Goal: Task Accomplishment & Management: Manage account settings

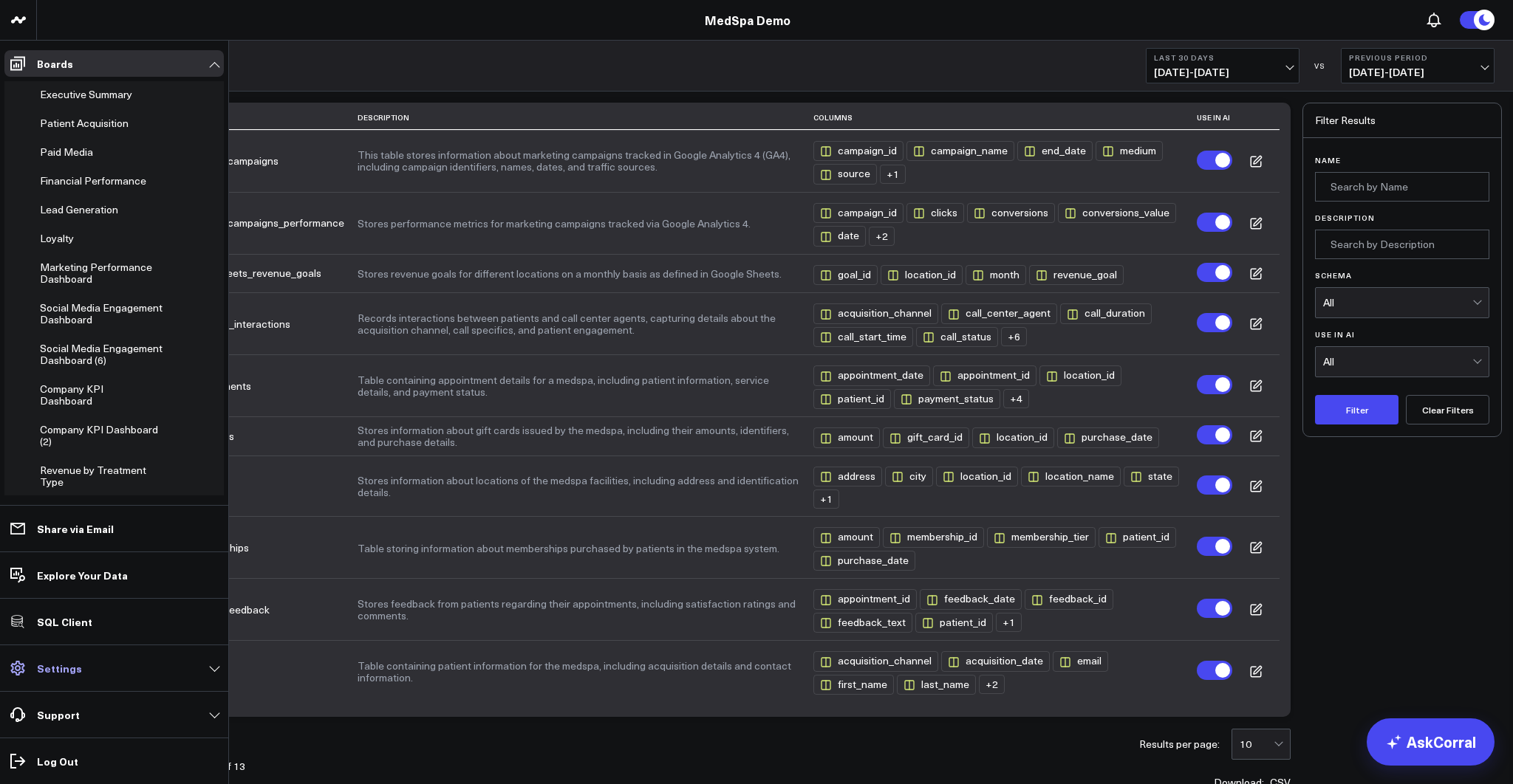
click at [44, 662] on p "Settings" at bounding box center [59, 668] width 45 height 12
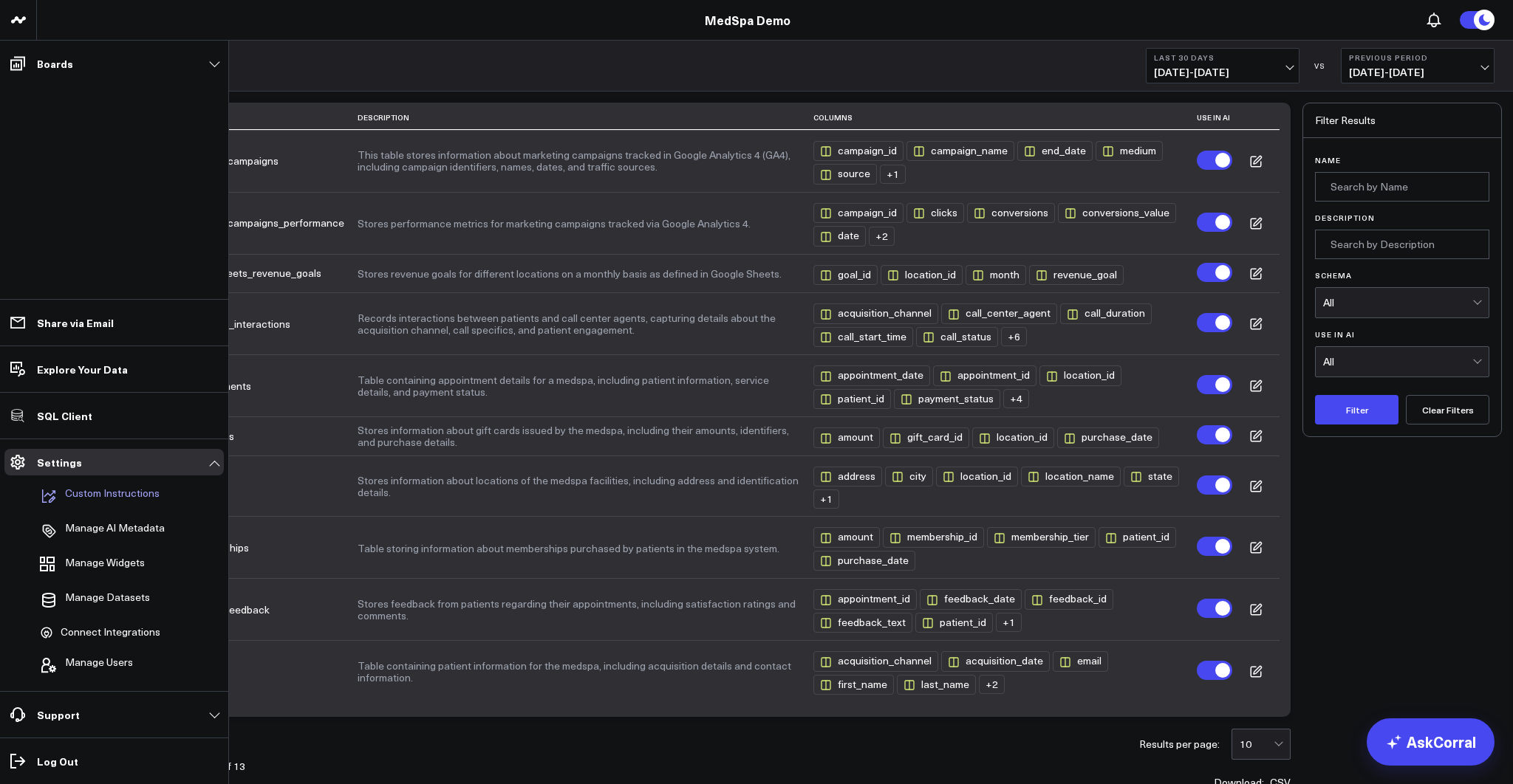
click at [120, 491] on p "Custom Instructions" at bounding box center [112, 496] width 94 height 18
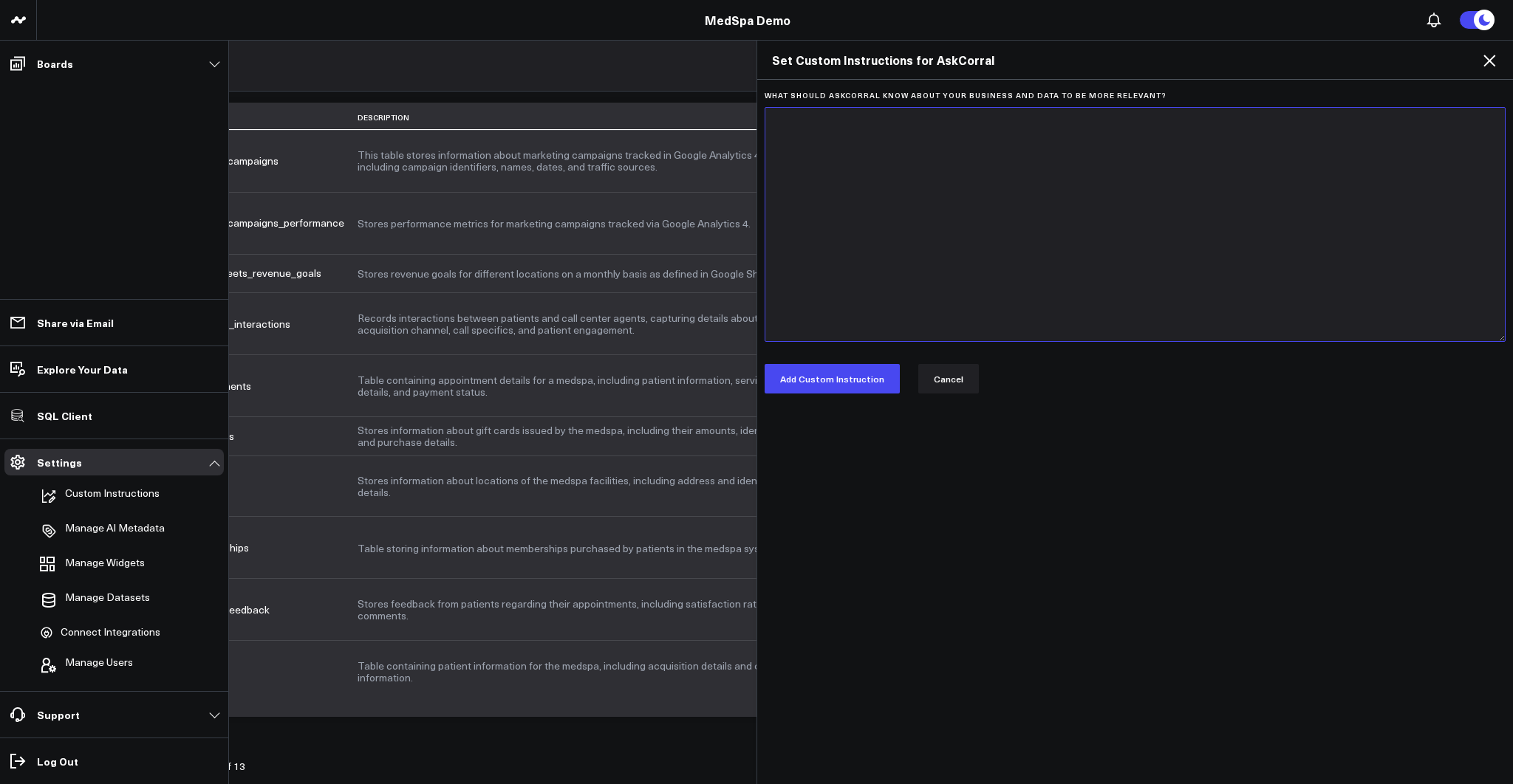
click at [1063, 285] on textarea "What should AskCorral know about your business and data to be more relevant?" at bounding box center [1135, 224] width 741 height 235
type textarea "Any revenue questions have to exclude any data coming from lightspeed."
click at [948, 379] on button "Cancel" at bounding box center [948, 378] width 60 height 29
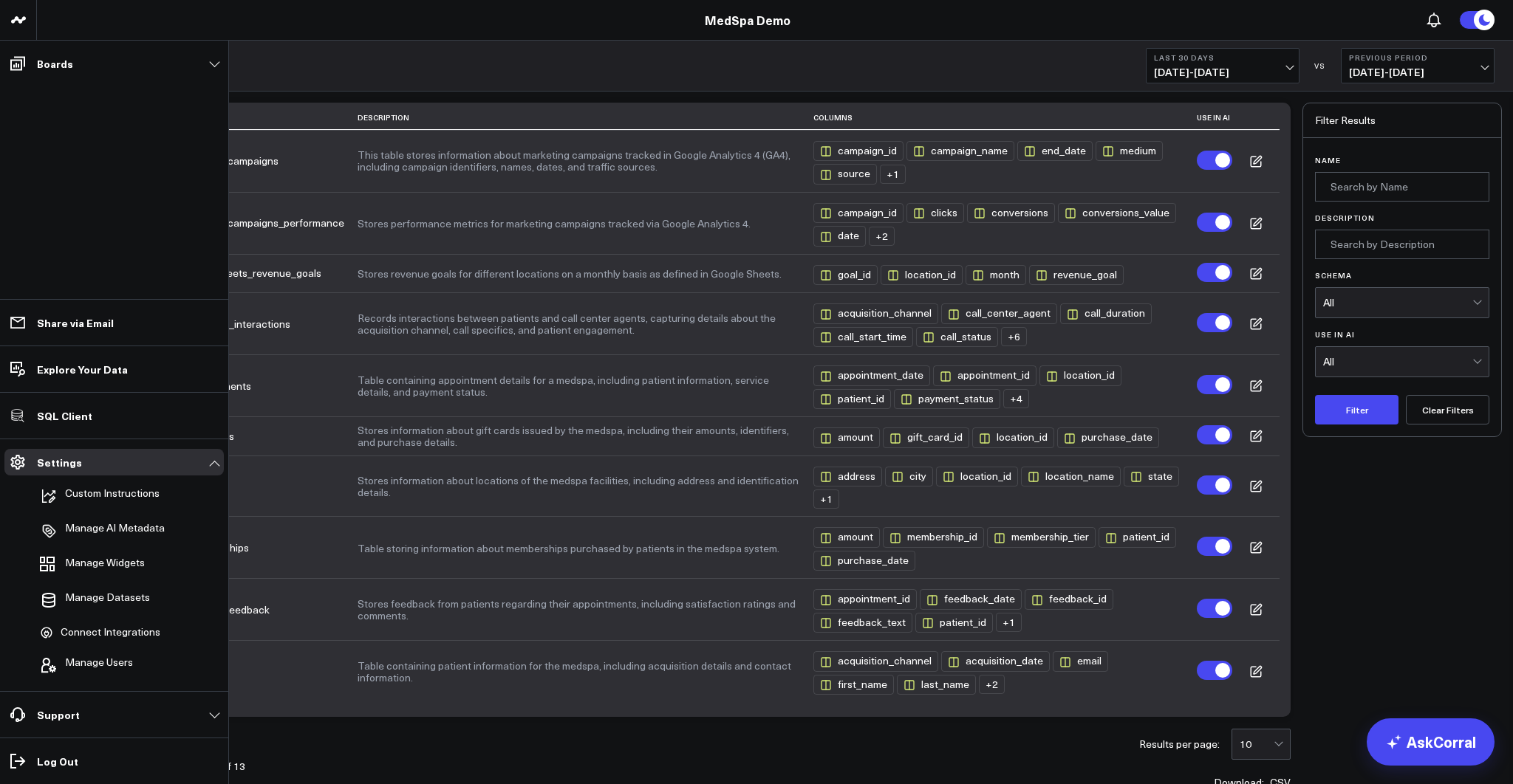
drag, startPoint x: 631, startPoint y: 69, endPoint x: 763, endPoint y: 89, distance: 133.5
click at [631, 69] on div "Last 30 Days [DATE] - [DATE] VS Previous Period [DATE] - [DATE]" at bounding box center [775, 66] width 1476 height 51
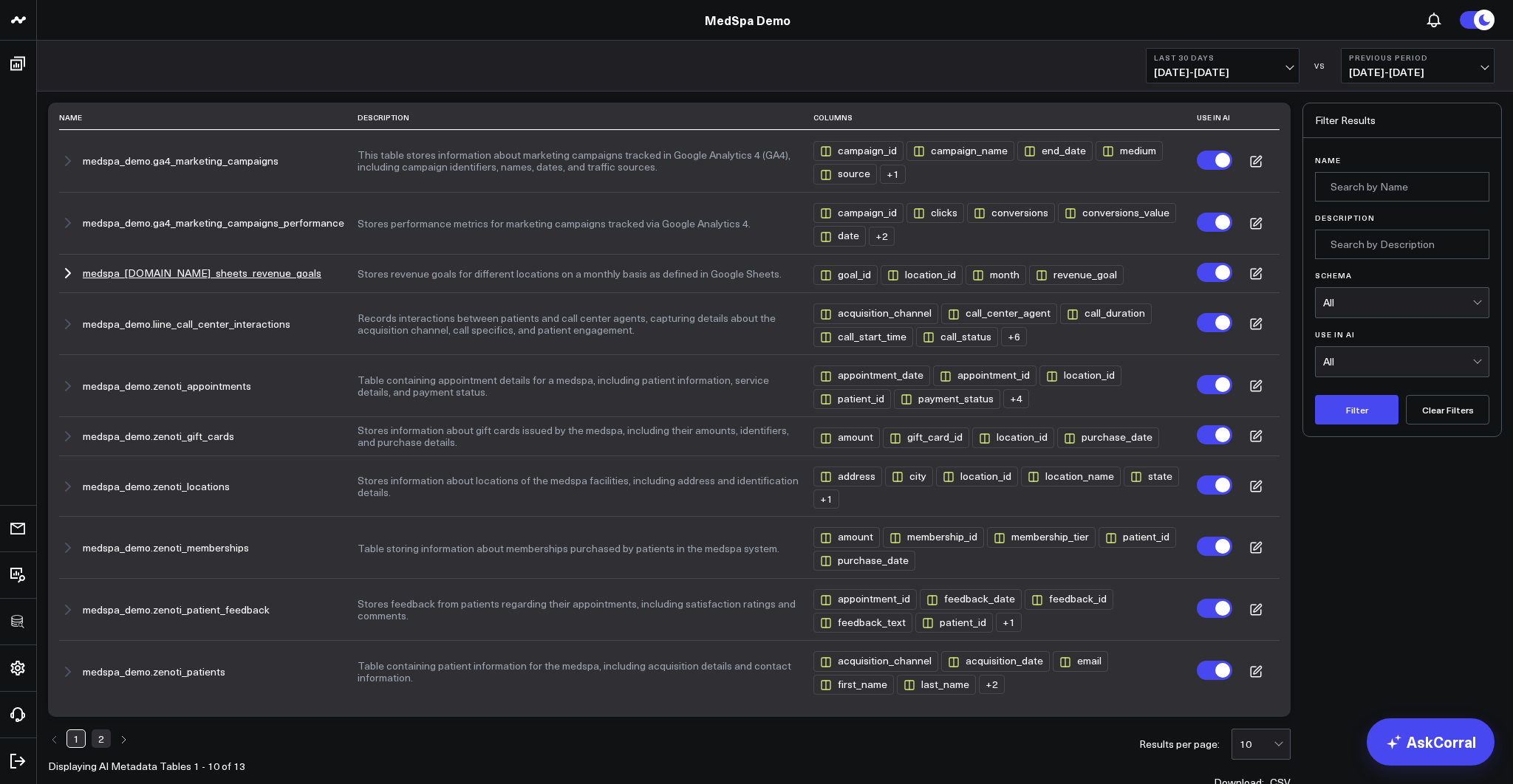
click at [1213, 269] on label at bounding box center [1215, 272] width 36 height 19
click at [1197, 272] on input "Turn off Use in AI" at bounding box center [1197, 272] width 0 height 0
click at [1213, 269] on label at bounding box center [1215, 272] width 36 height 19
click at [1197, 272] on input "Turn off Use in AI" at bounding box center [1197, 272] width 0 height 0
click at [1219, 277] on label at bounding box center [1215, 272] width 36 height 19
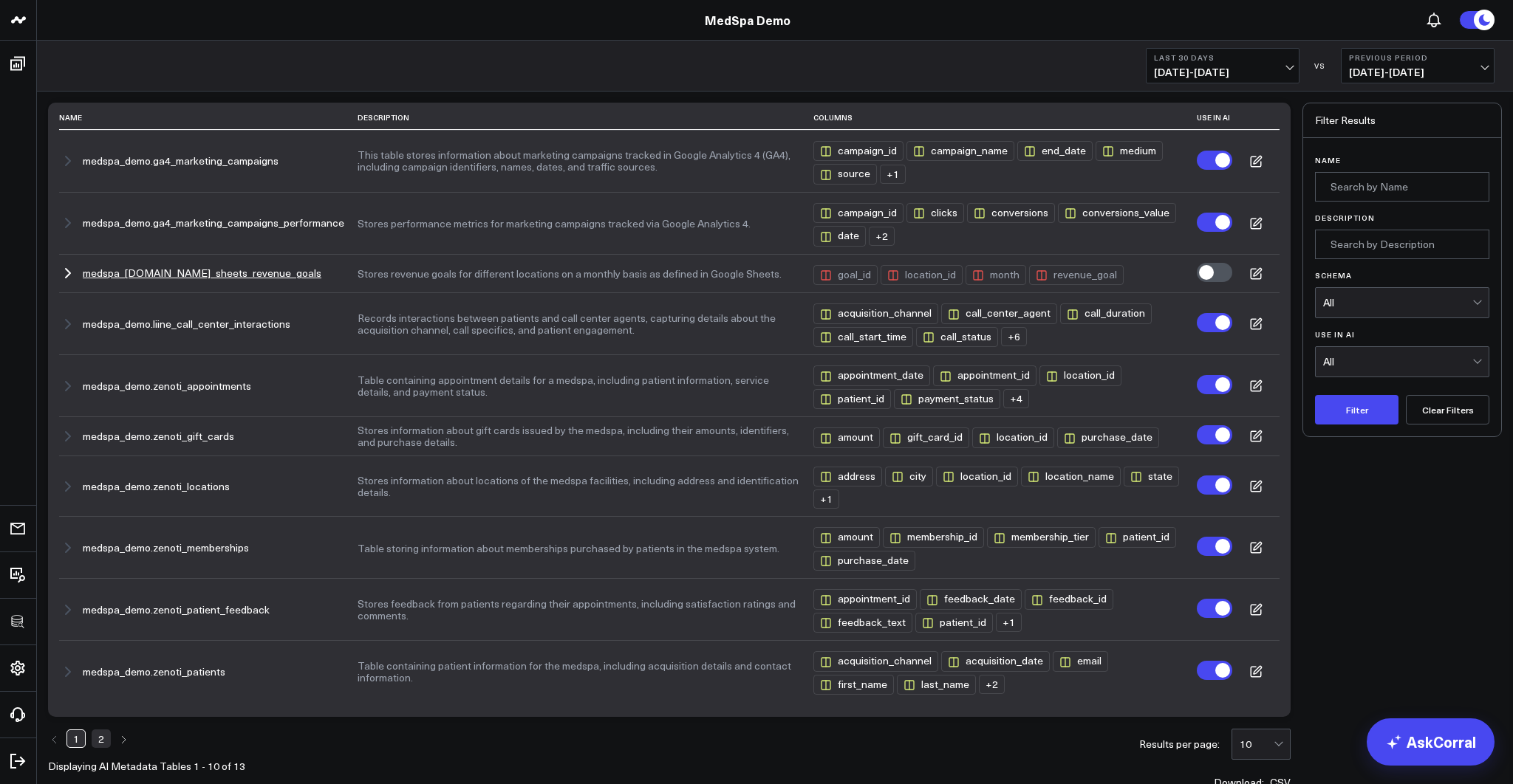
click at [1197, 272] on input "Turn on Use in AI" at bounding box center [1197, 272] width 0 height 0
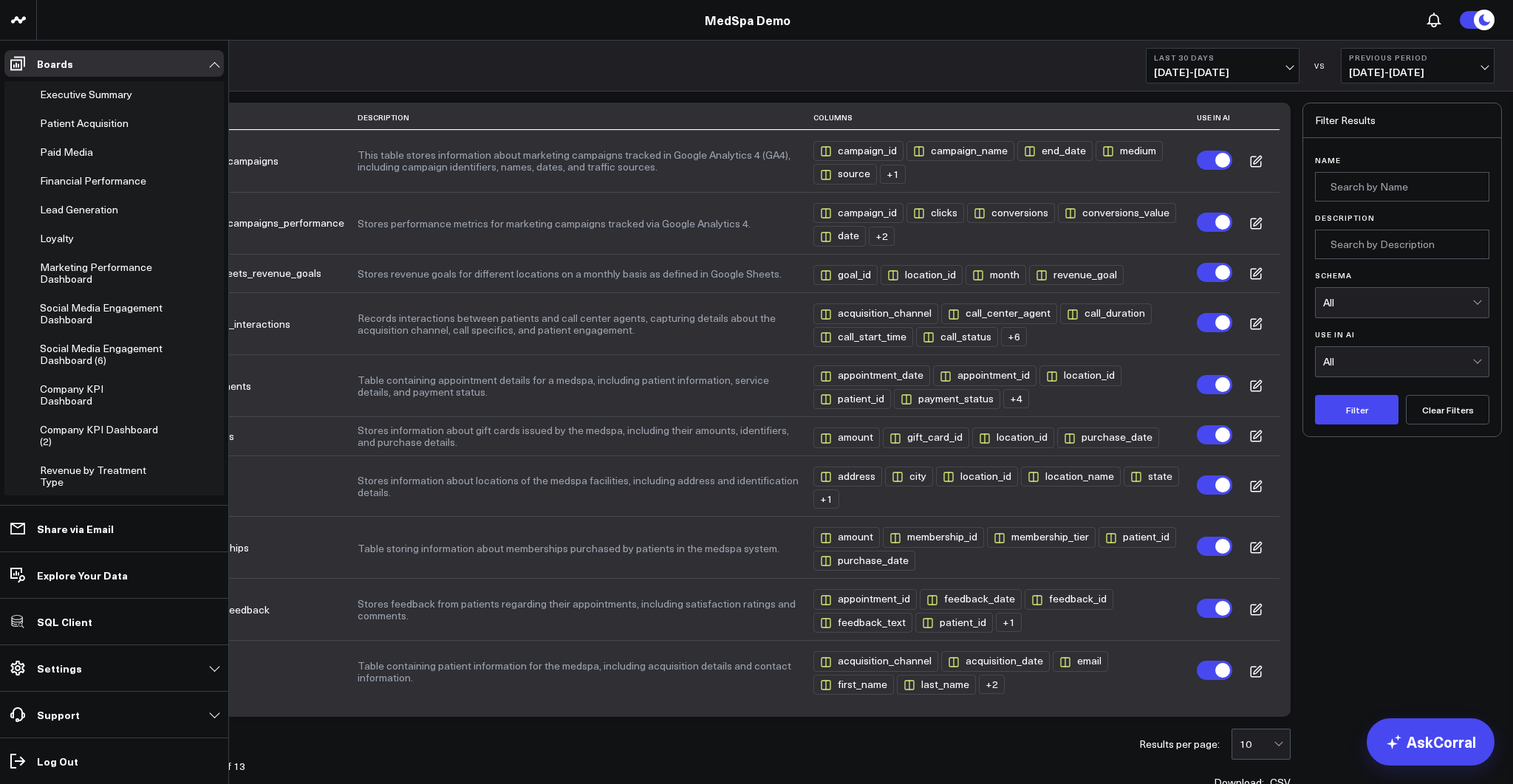
click at [74, 668] on p "Settings" at bounding box center [59, 668] width 45 height 12
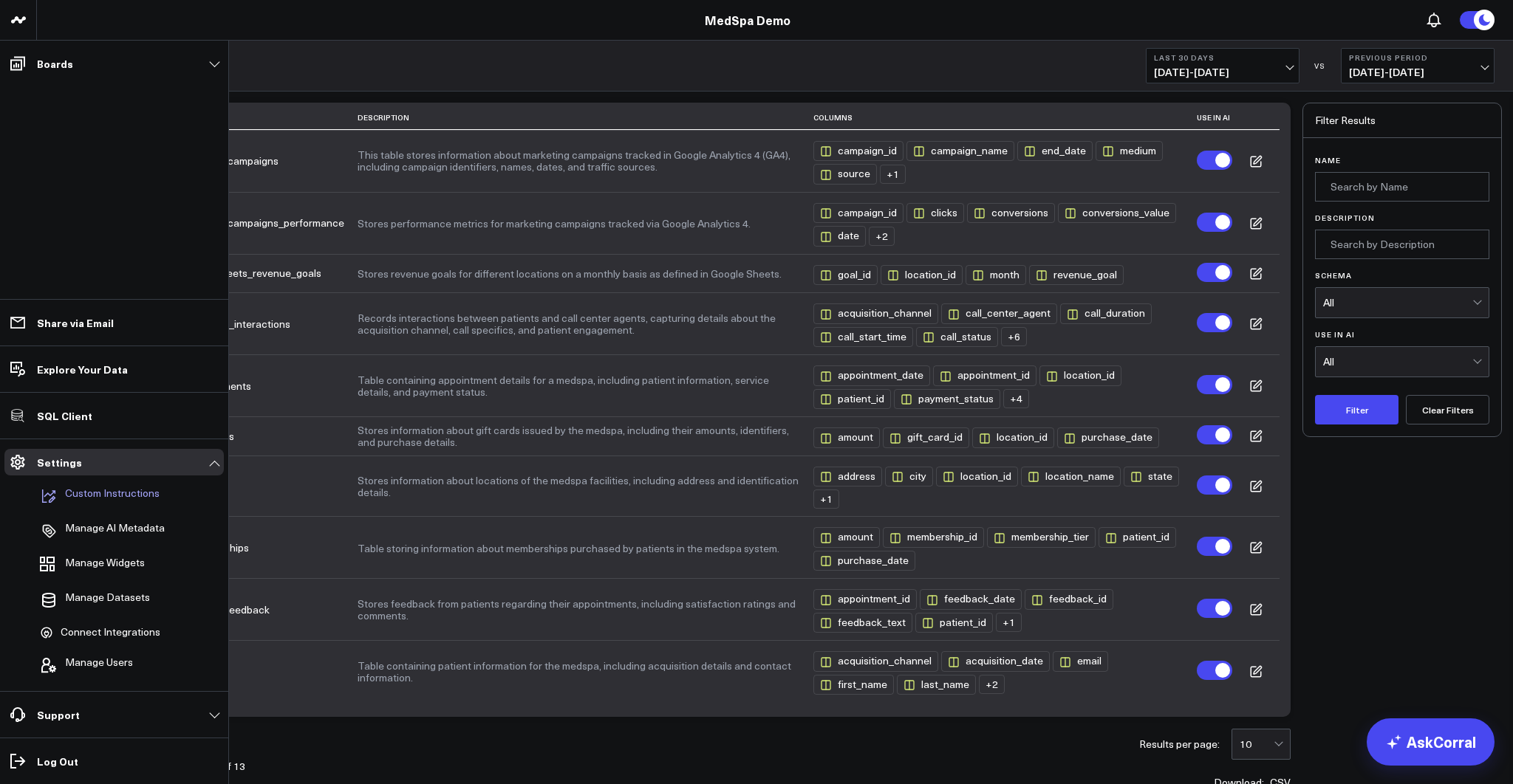
click at [94, 492] on p "Custom Instructions" at bounding box center [112, 496] width 94 height 18
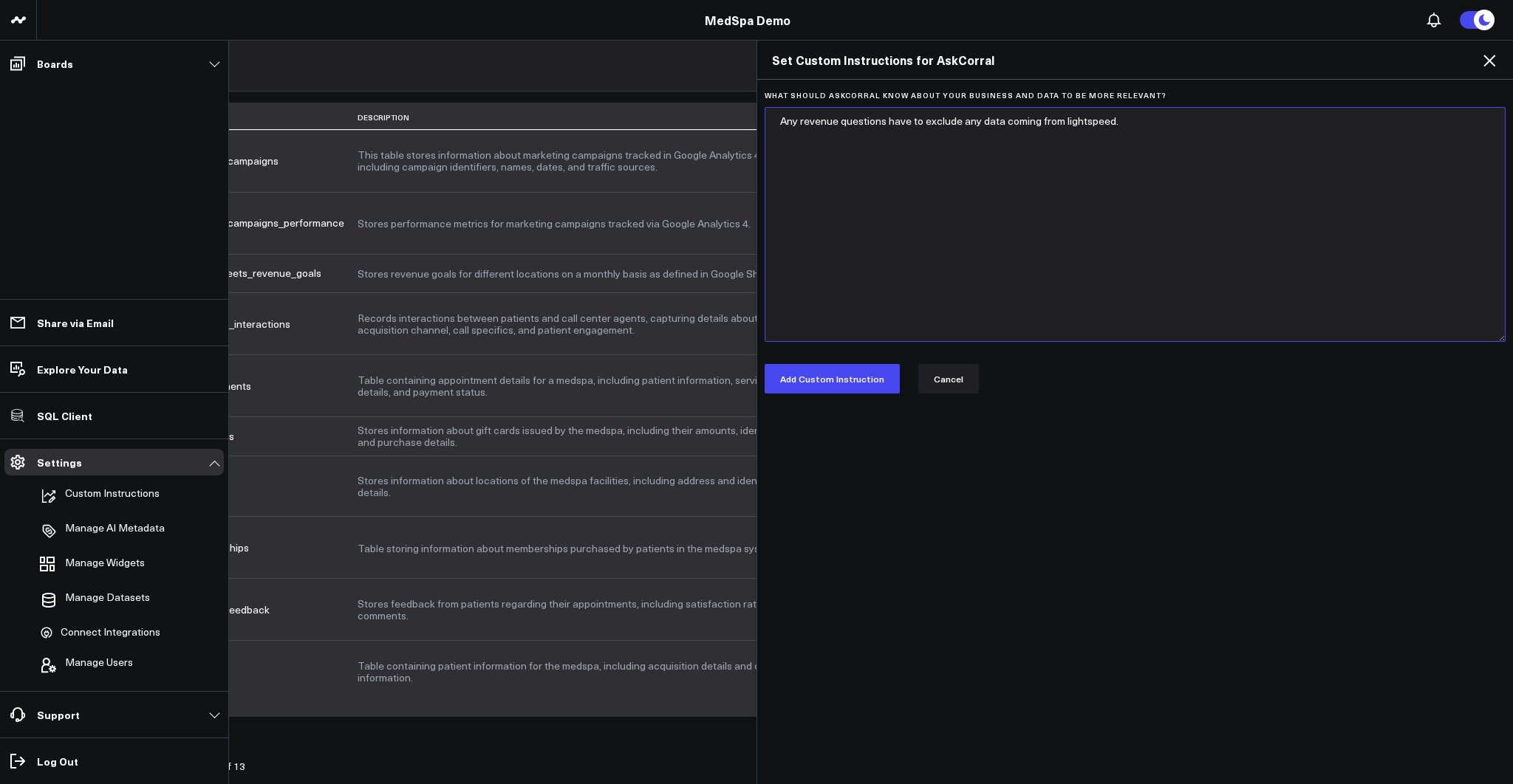
click at [834, 191] on textarea "Any revenue questions have to exclude any data coming from lightspeed." at bounding box center [1135, 224] width 741 height 235
drag, startPoint x: 1147, startPoint y: 126, endPoint x: 746, endPoint y: 124, distance: 401.0
click at [746, 124] on div "Set Custom Instructions for AskCorral What should AskCorral know about your bus…" at bounding box center [756, 412] width 1513 height 744
click at [929, 384] on button "Cancel" at bounding box center [948, 378] width 60 height 29
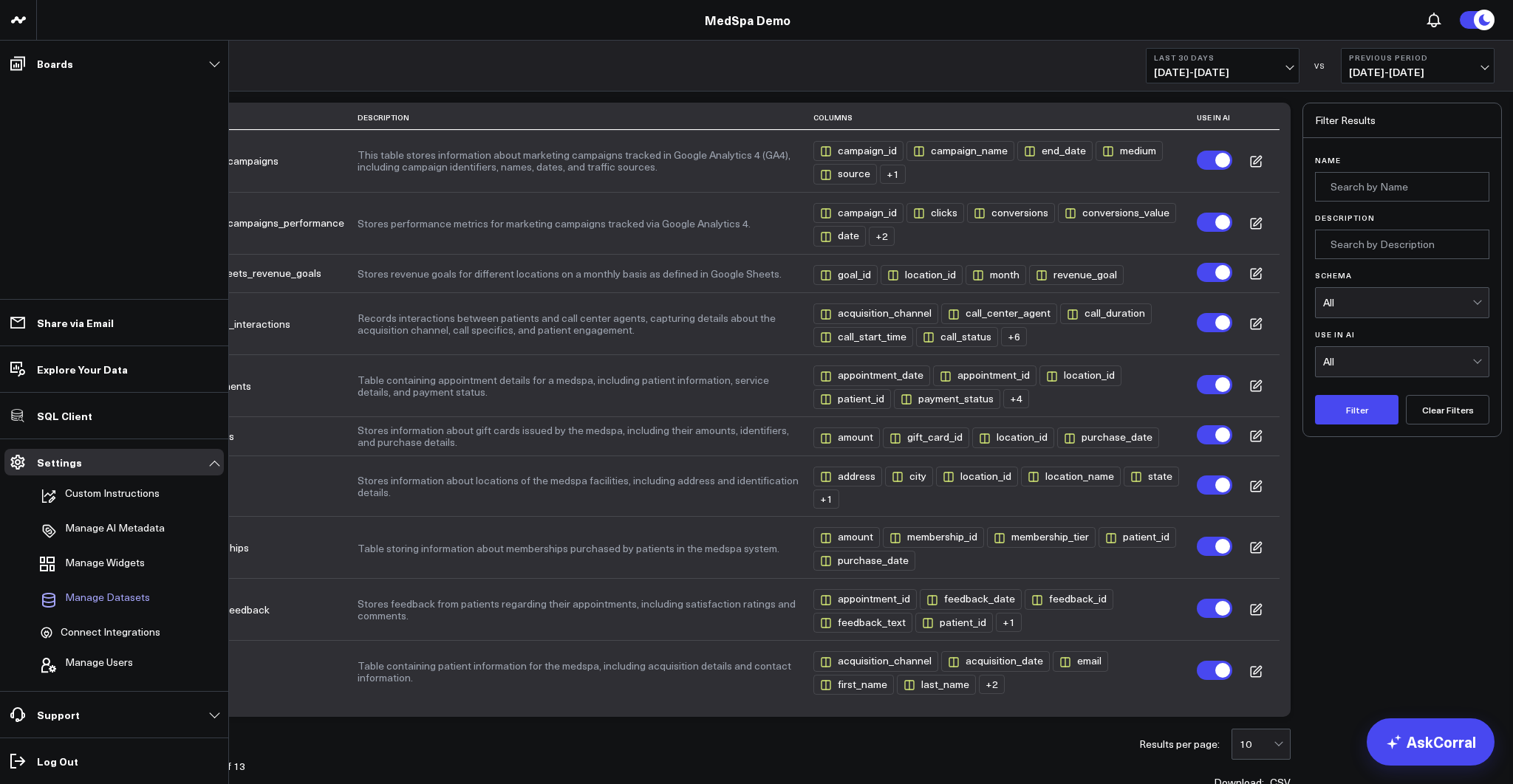
click at [99, 601] on span "Manage Datasets" at bounding box center [107, 600] width 85 height 18
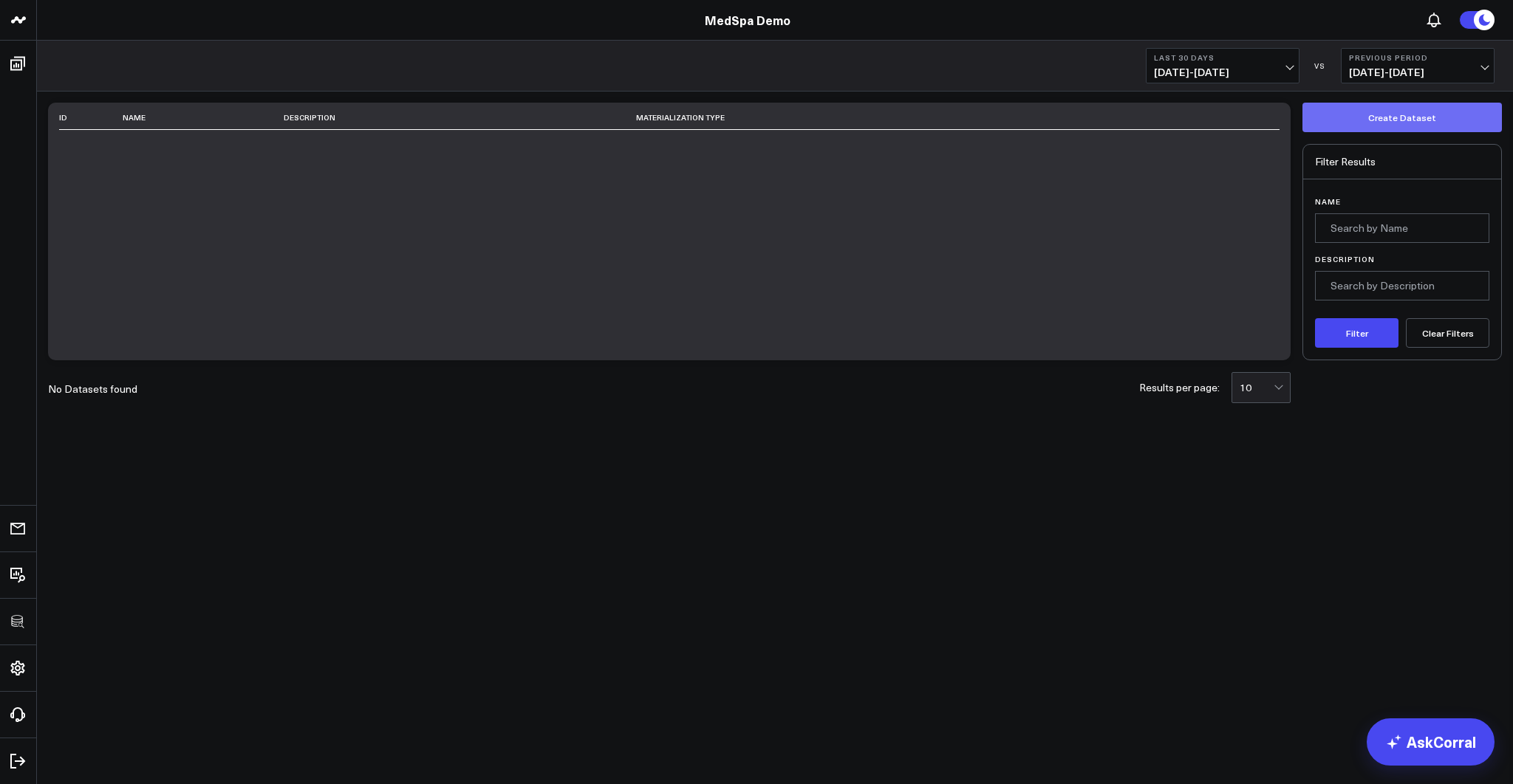
click at [1391, 118] on button "Create Dataset" at bounding box center [1403, 117] width 200 height 29
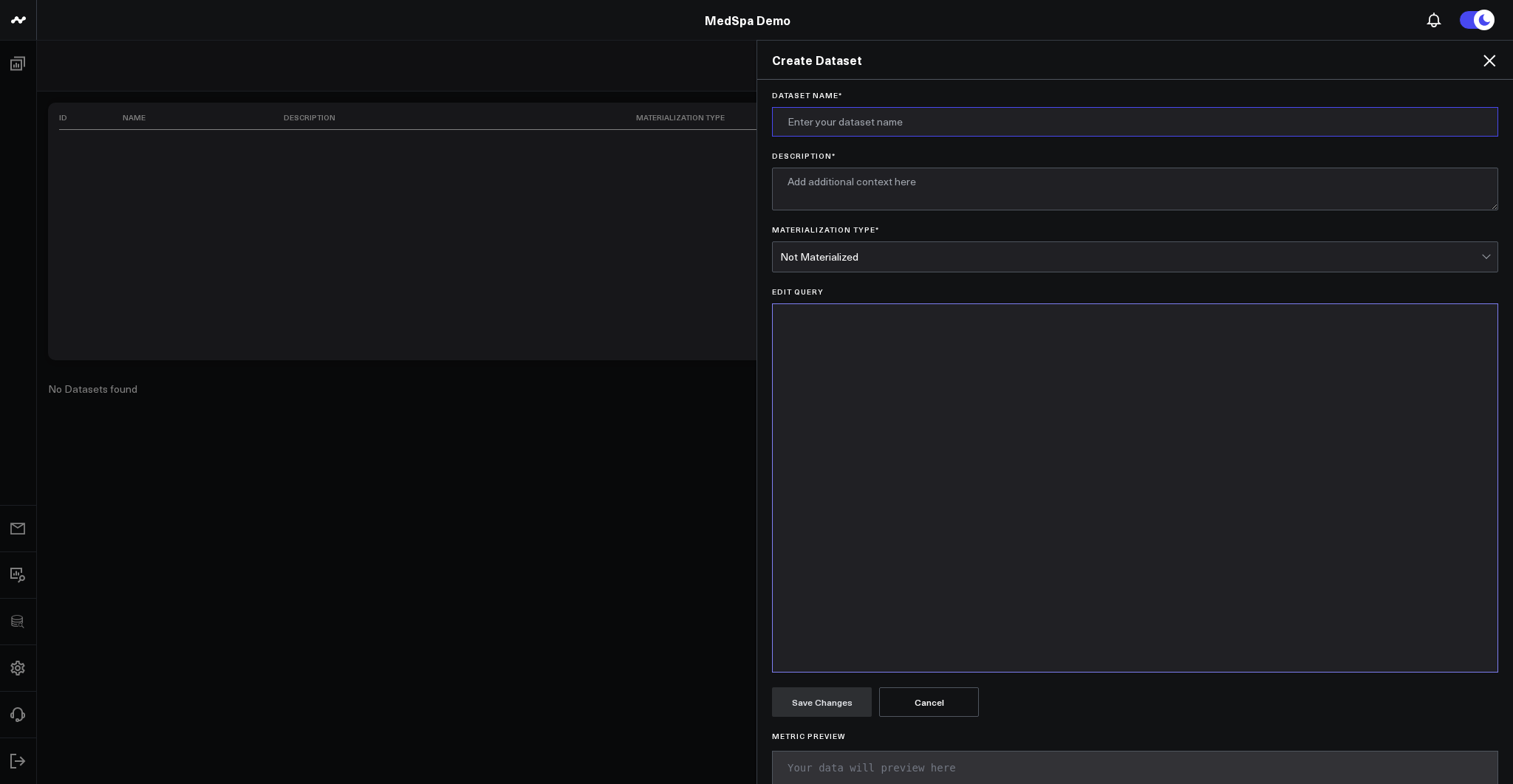
click at [891, 124] on input "Dataset Name *" at bounding box center [1135, 122] width 727 height 29
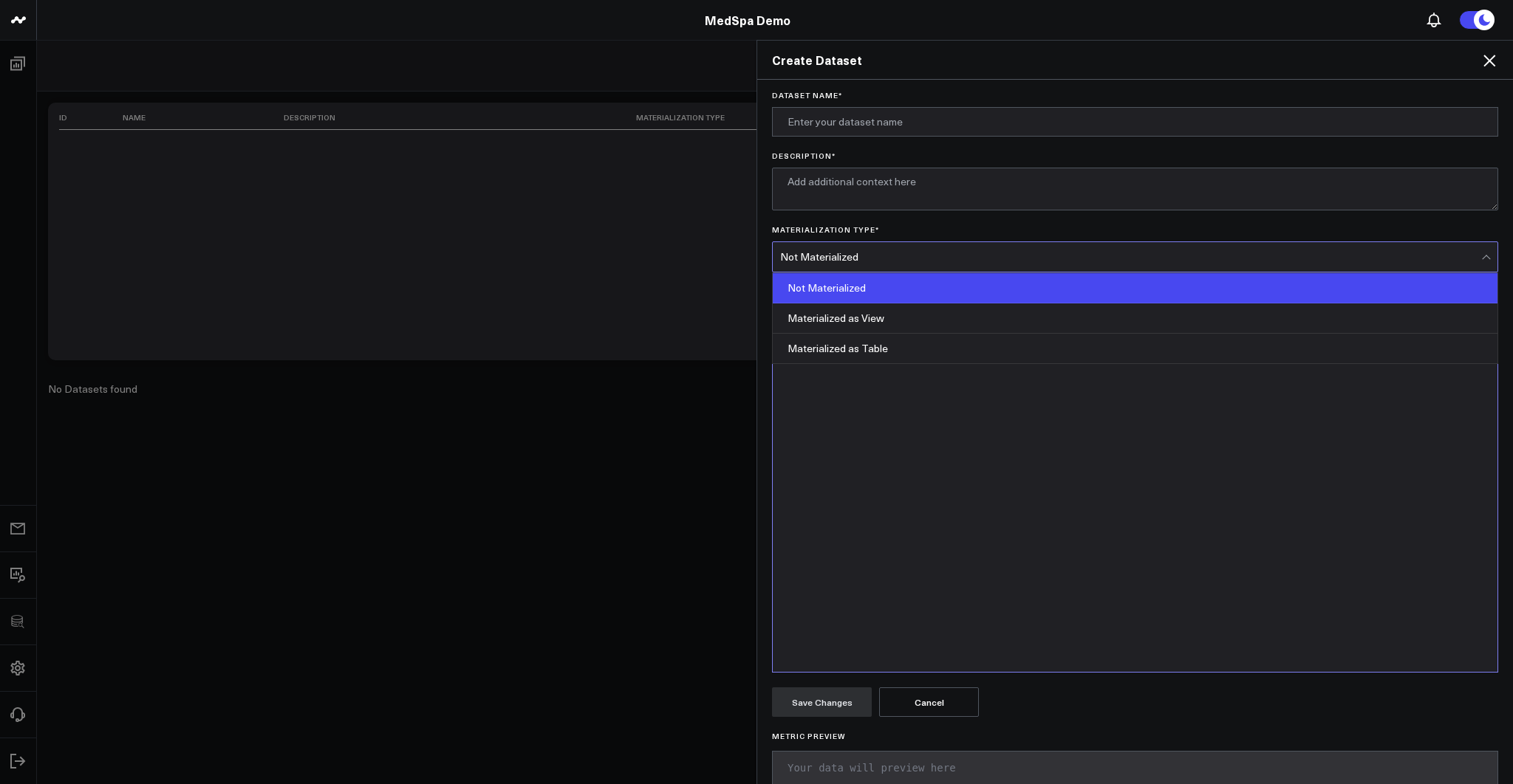
click at [795, 258] on div "Not Materialized" at bounding box center [1131, 257] width 701 height 12
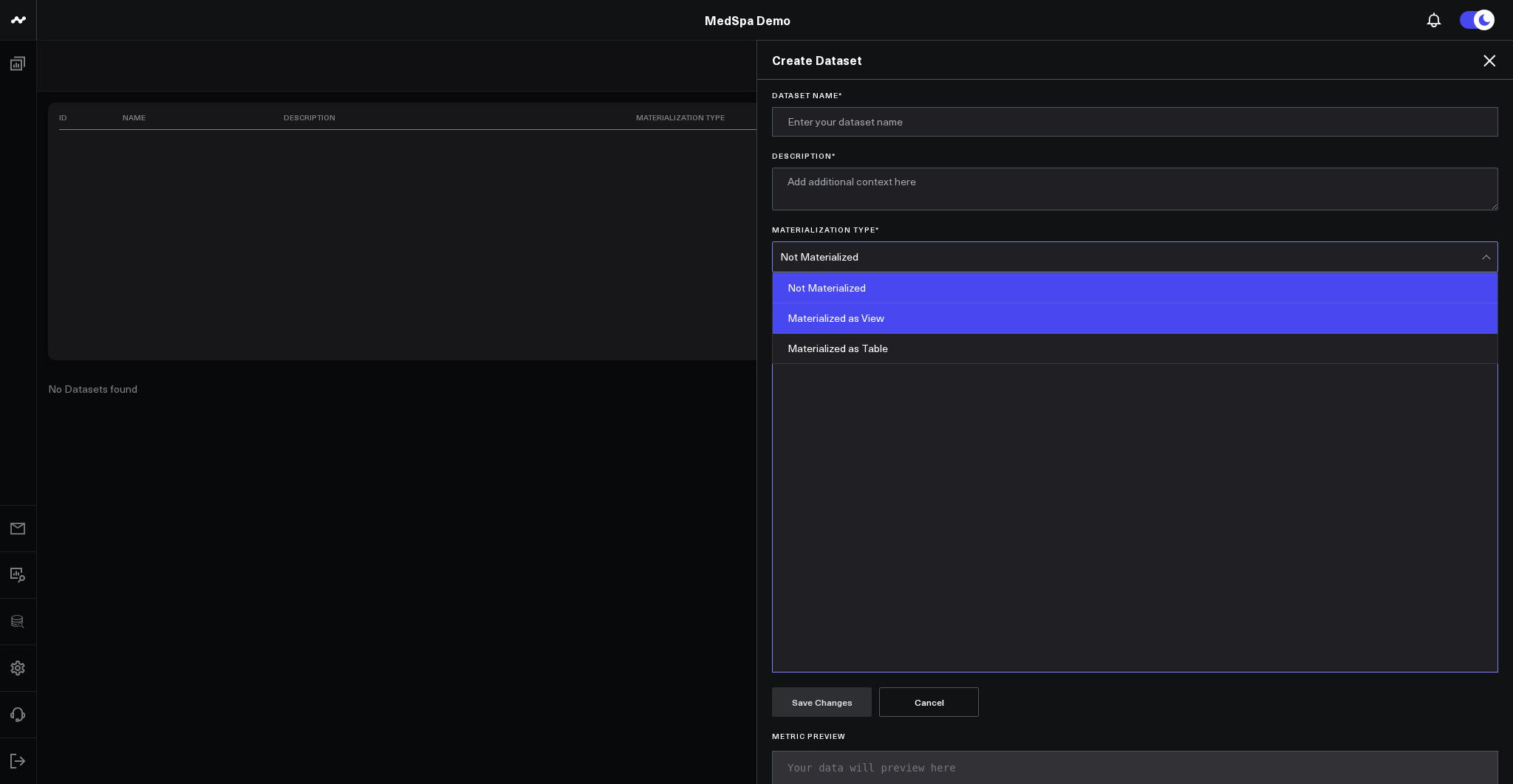
click at [851, 318] on div "Materialized as View" at bounding box center [1135, 318] width 725 height 30
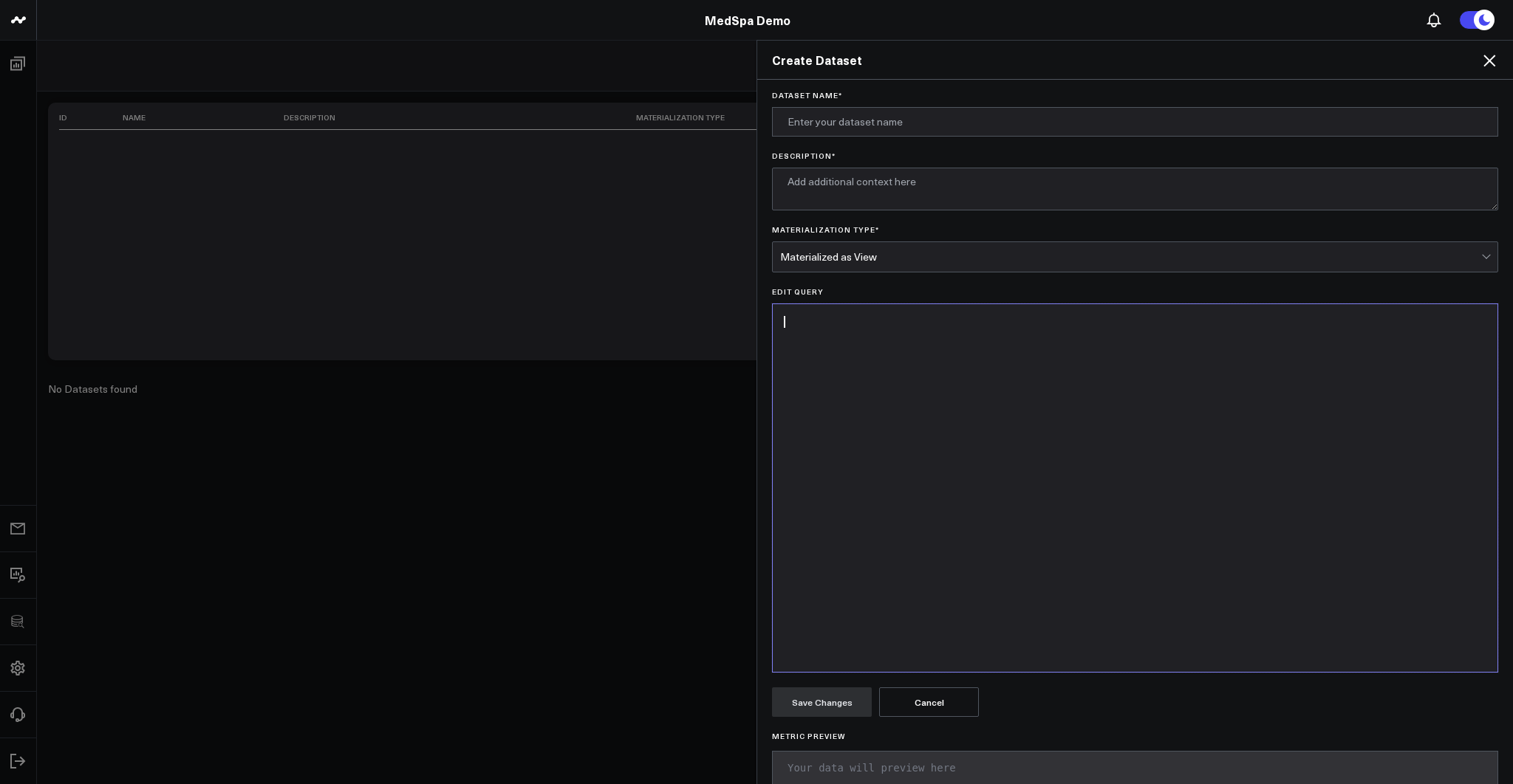
click at [827, 405] on div at bounding box center [1135, 488] width 710 height 353
click at [1490, 58] on icon at bounding box center [1489, 60] width 12 height 12
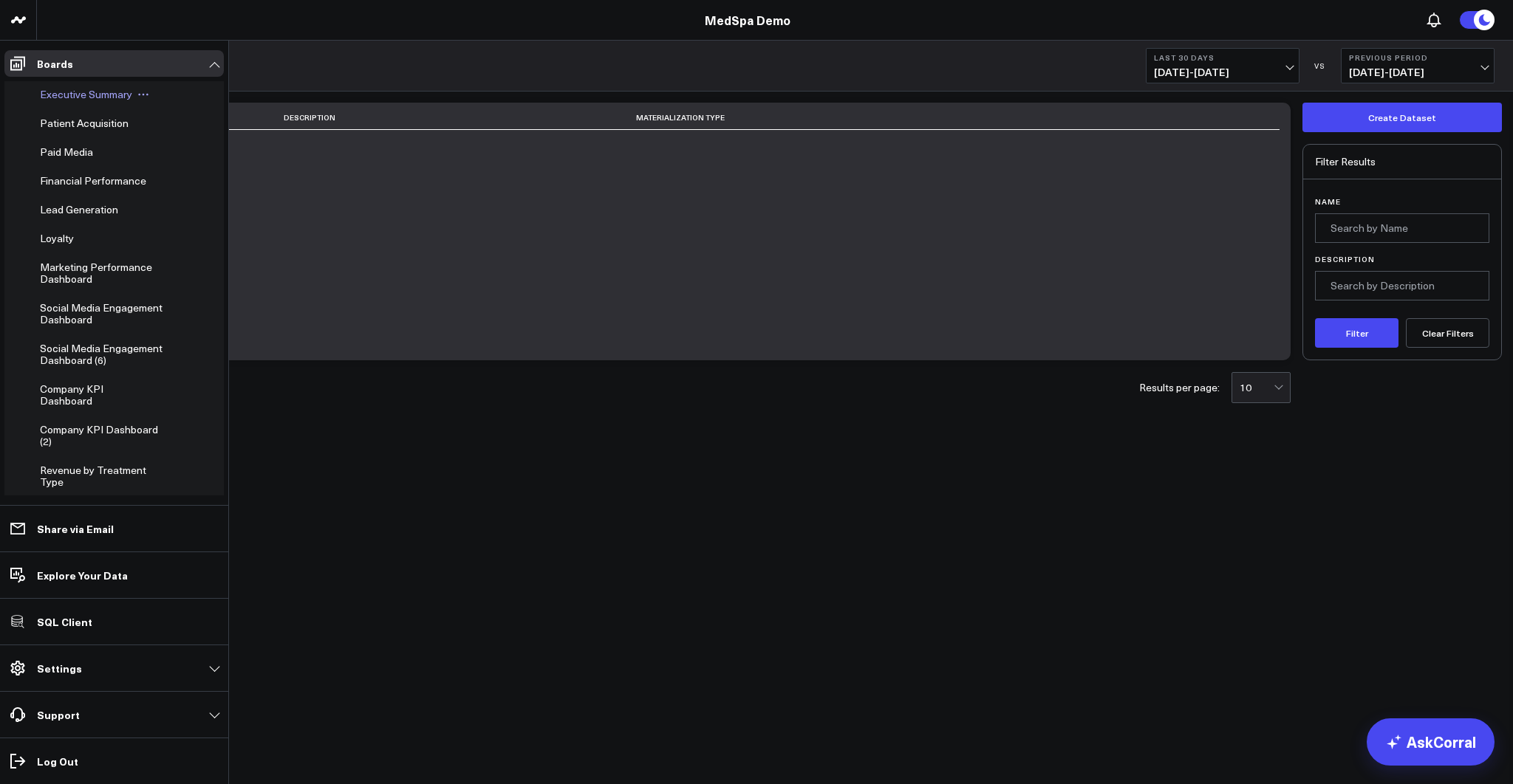
click at [57, 91] on span "Executive Summary" at bounding box center [86, 93] width 92 height 14
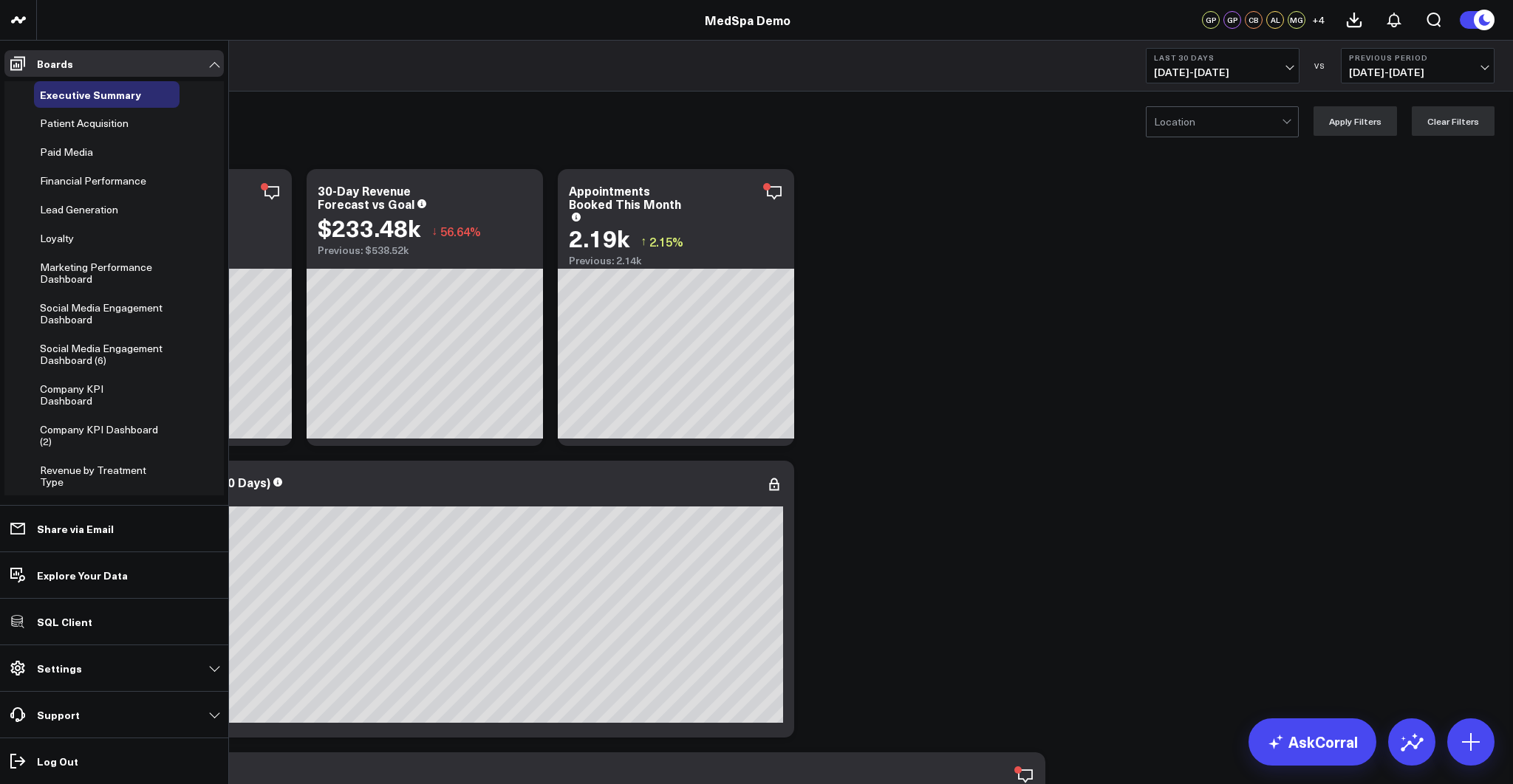
scroll to position [91, 0]
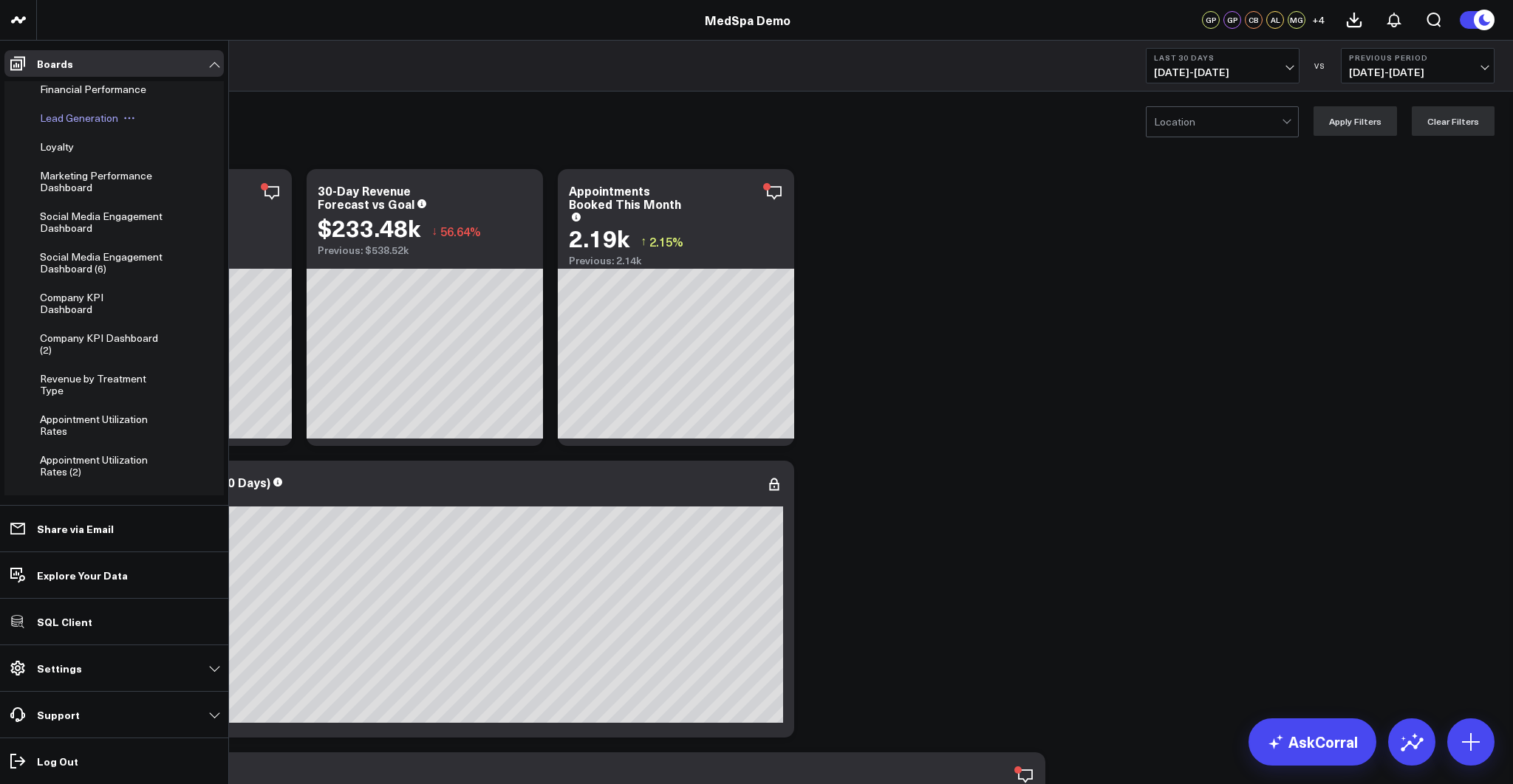
click at [128, 118] on icon at bounding box center [129, 119] width 2 height 2
click at [177, 166] on button "Edit Permissions" at bounding box center [195, 166] width 120 height 29
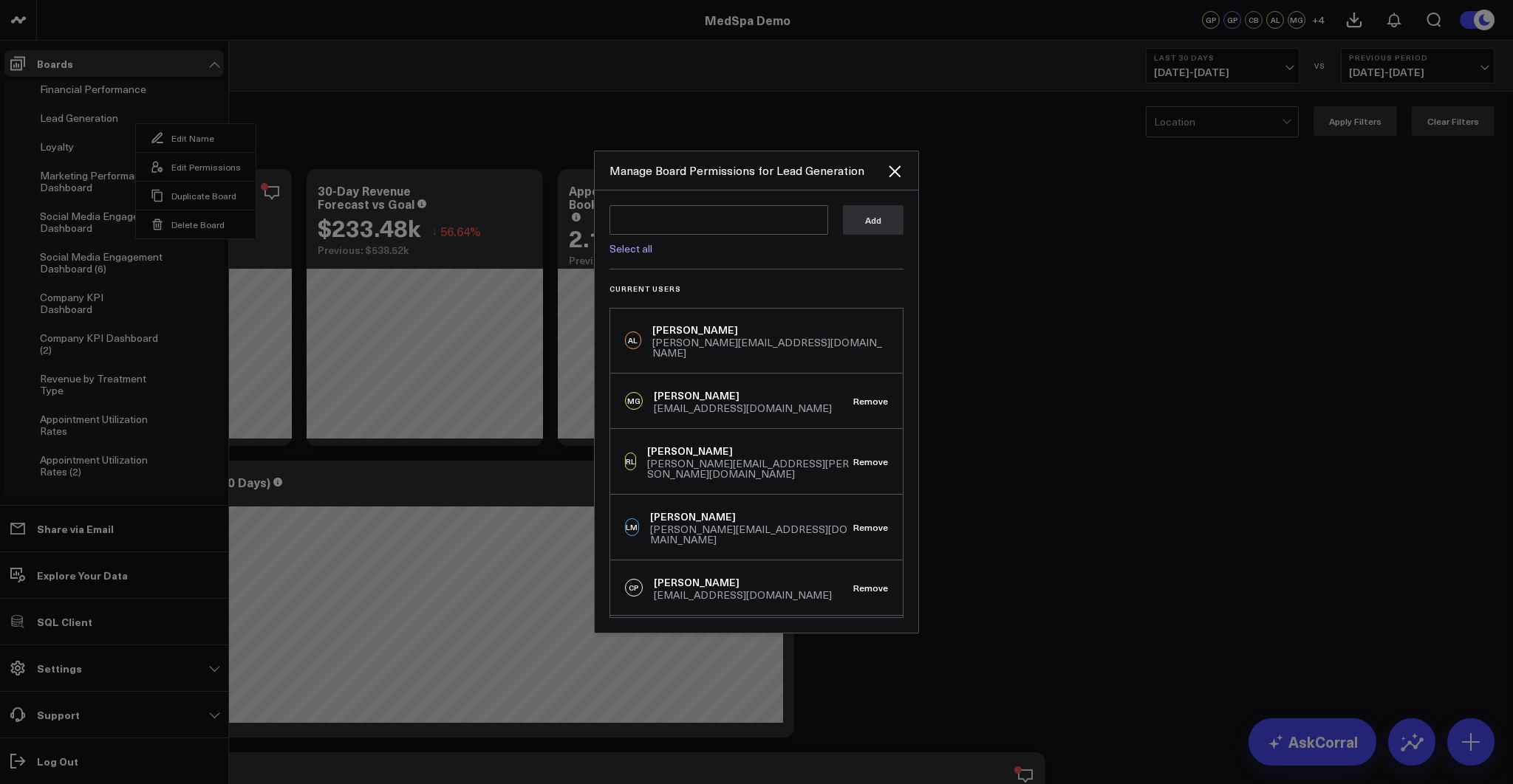
scroll to position [0, 0]
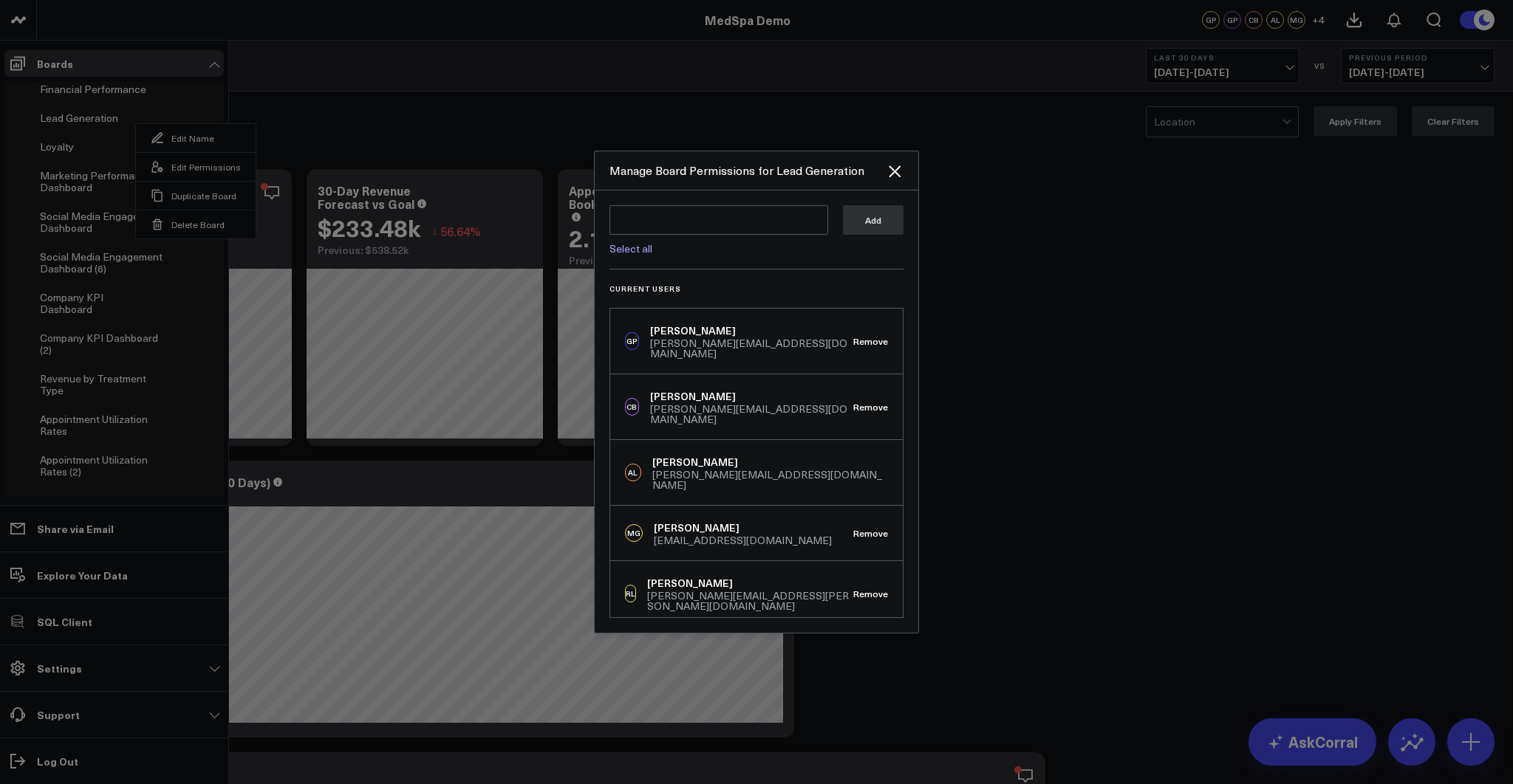
drag, startPoint x: 891, startPoint y: 176, endPoint x: 1059, endPoint y: 255, distance: 185.6
click at [891, 175] on icon "Close" at bounding box center [895, 172] width 12 height 12
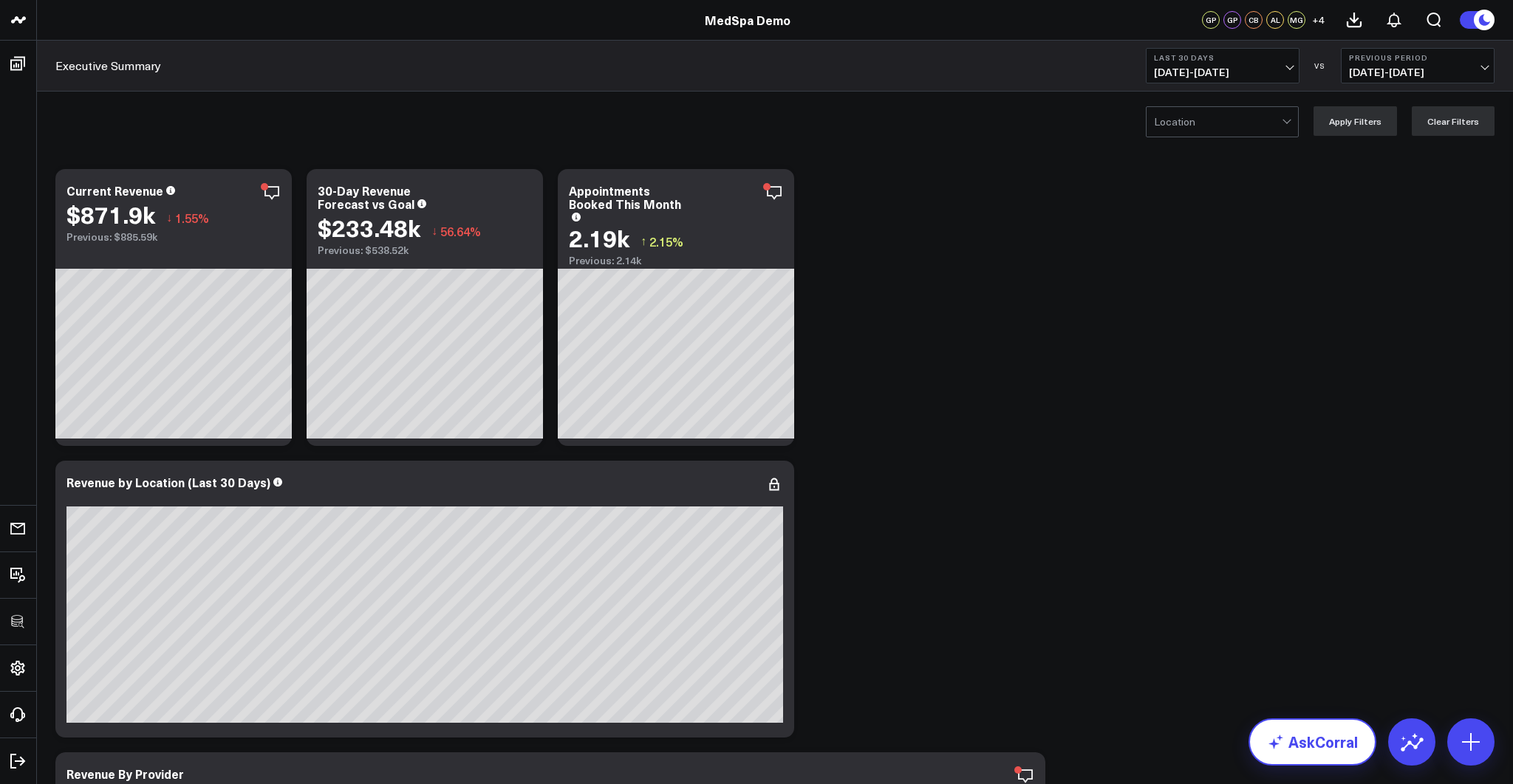
click at [1294, 743] on link "AskCorral" at bounding box center [1313, 743] width 128 height 47
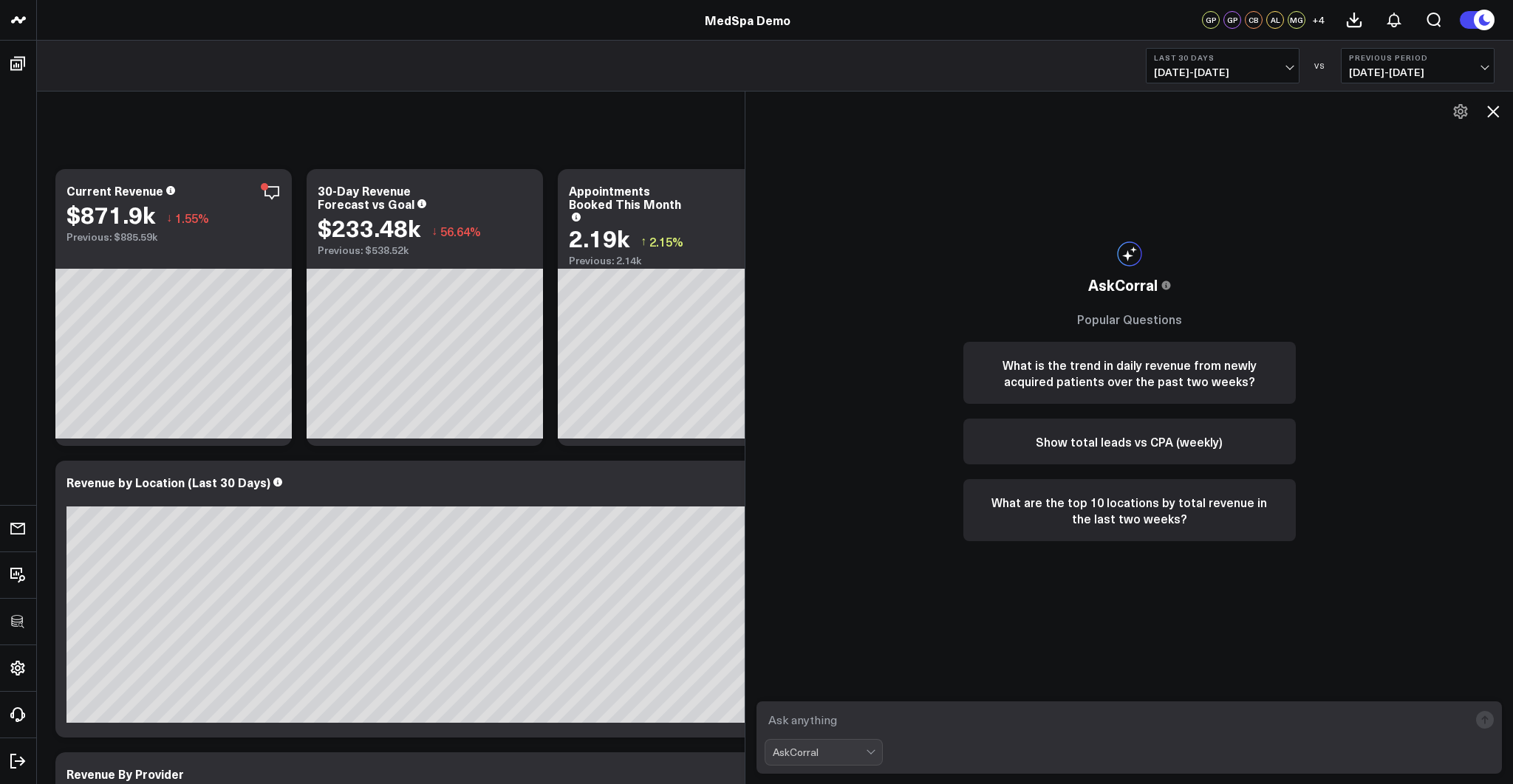
click at [947, 718] on textarea at bounding box center [1116, 720] width 704 height 26
click at [1492, 114] on icon at bounding box center [1493, 111] width 18 height 18
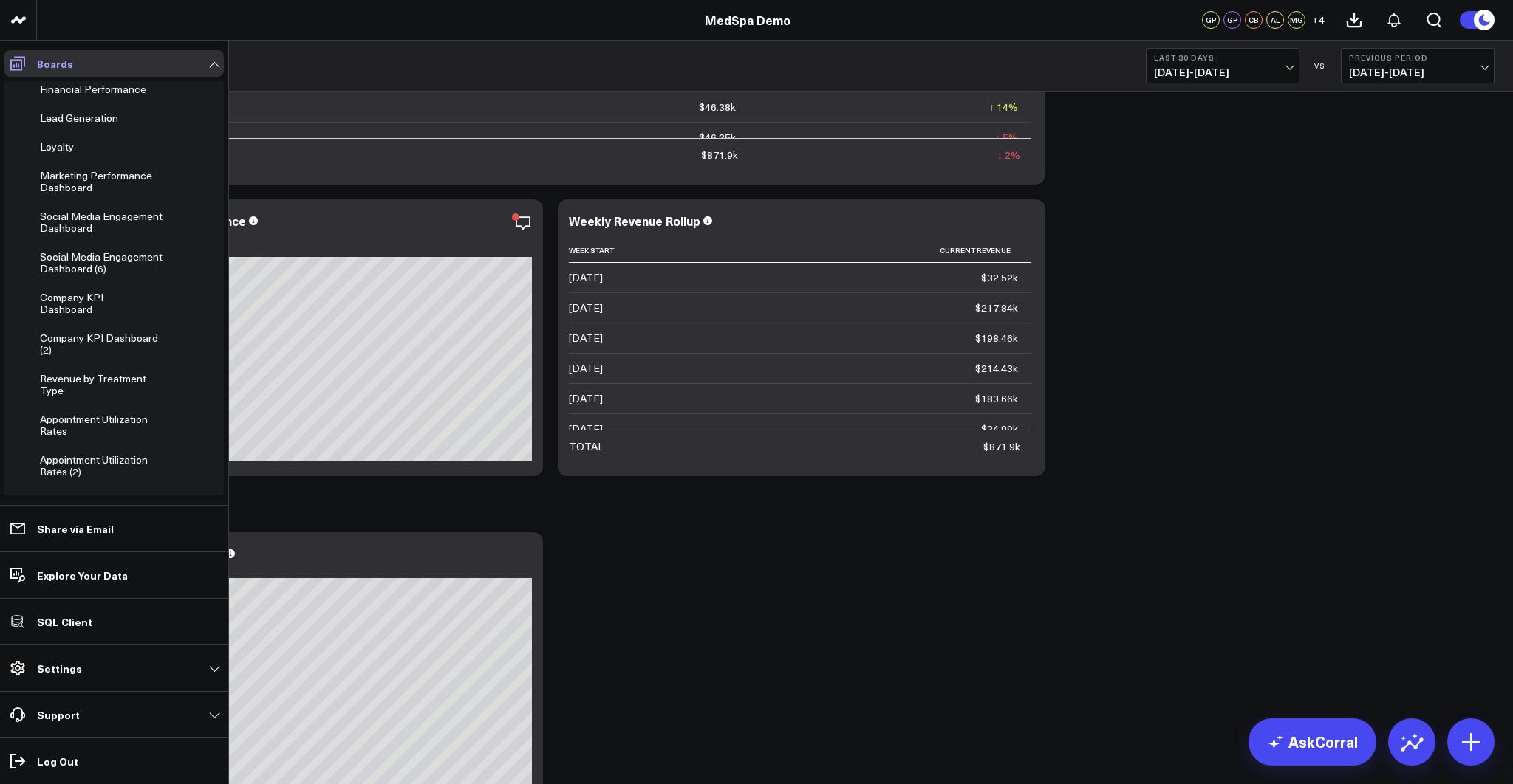
scroll to position [68, 0]
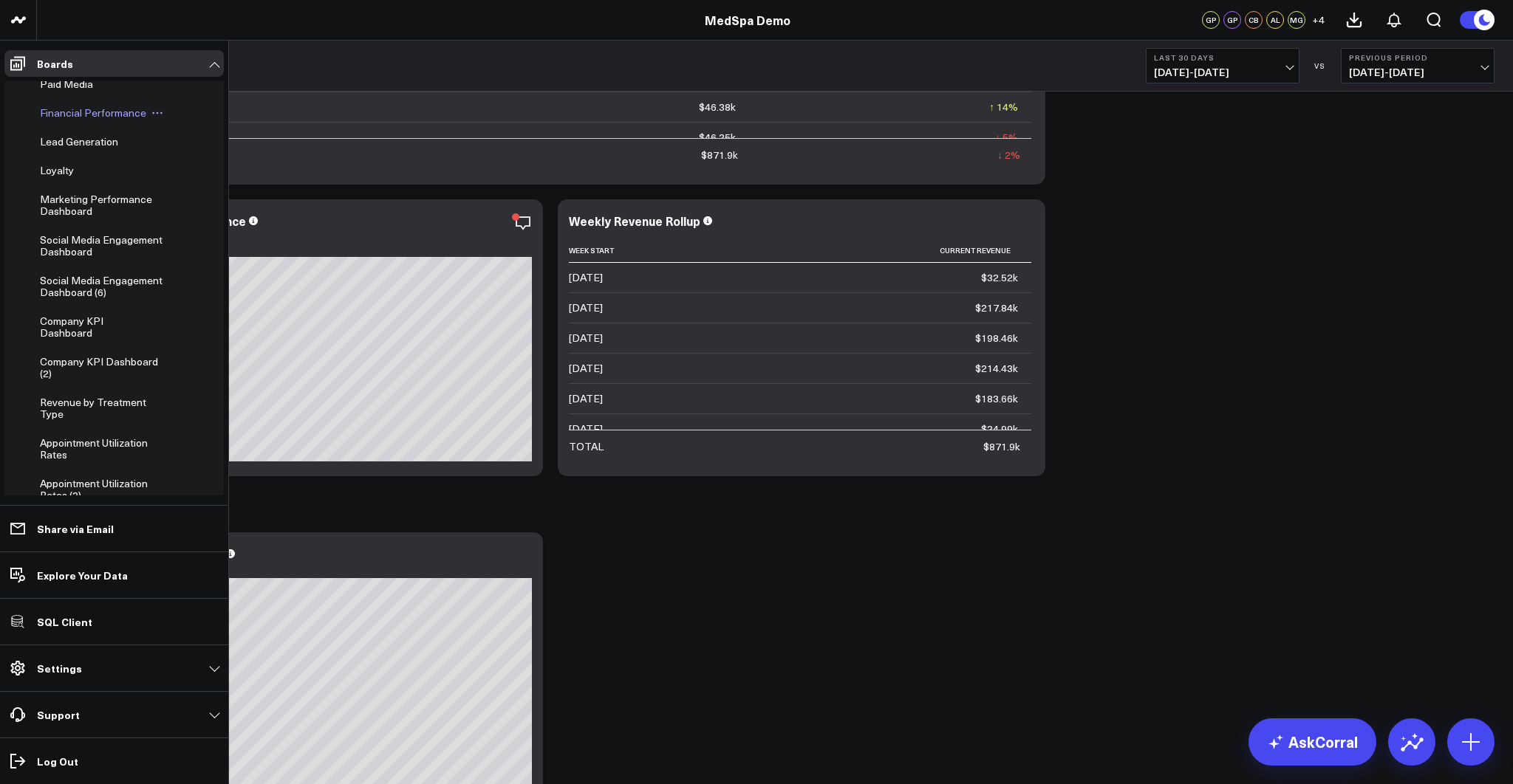
click at [63, 114] on span "Financial Performance" at bounding box center [92, 112] width 107 height 14
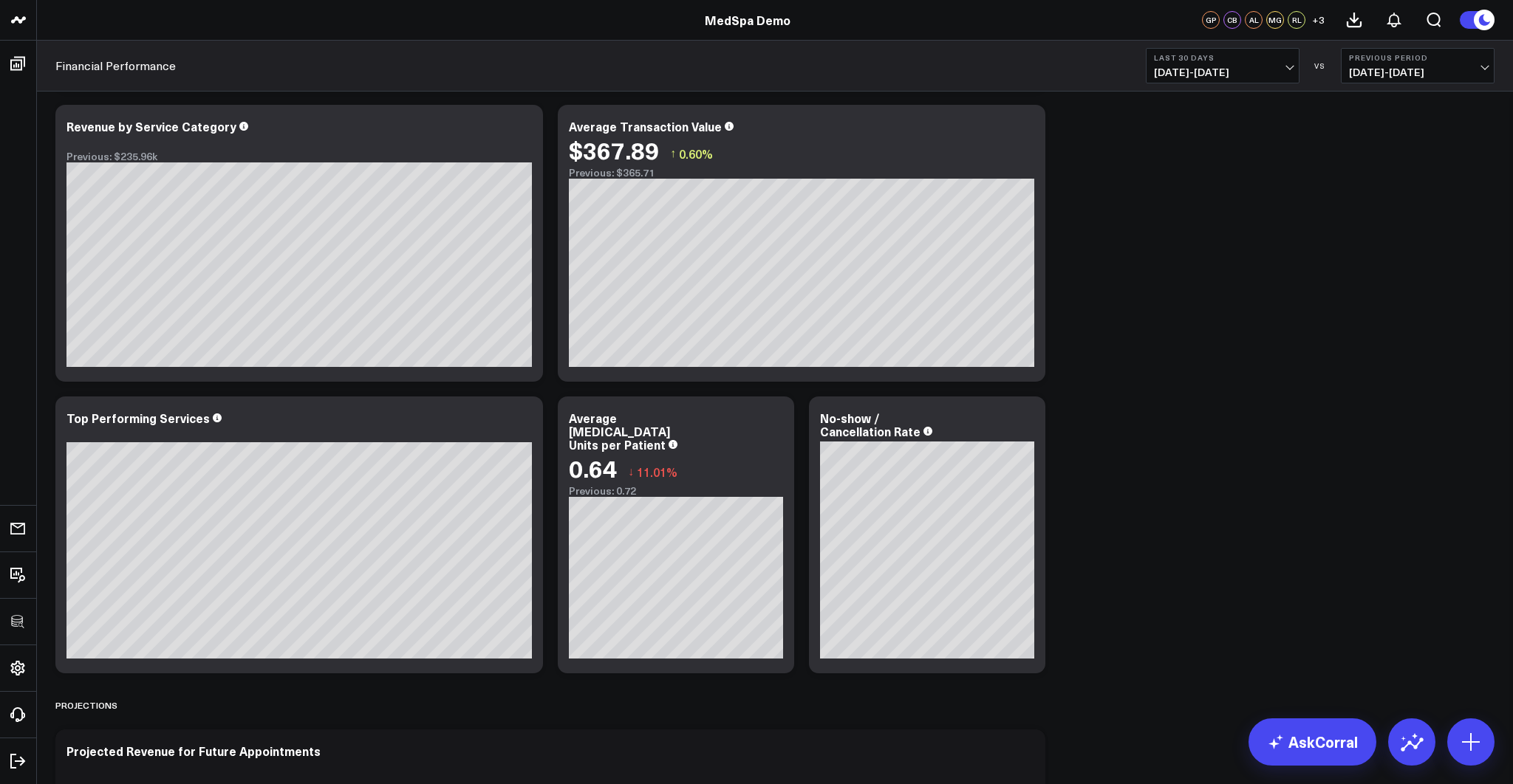
scroll to position [590, 0]
